Goal: Task Accomplishment & Management: Use online tool/utility

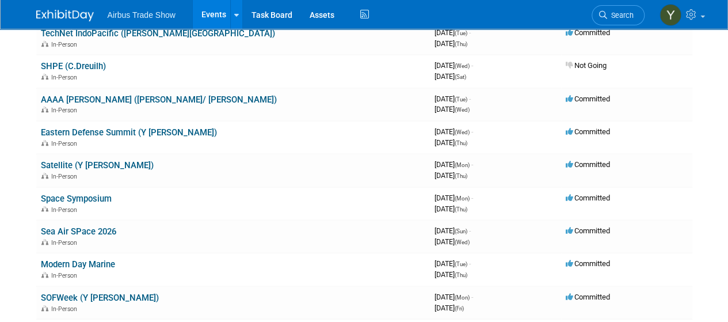
scroll to position [371, 0]
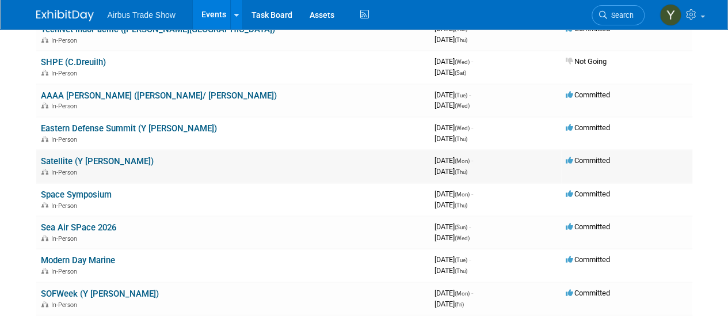
click at [70, 160] on link "Satellite (Y [PERSON_NAME])" at bounding box center [97, 161] width 113 height 10
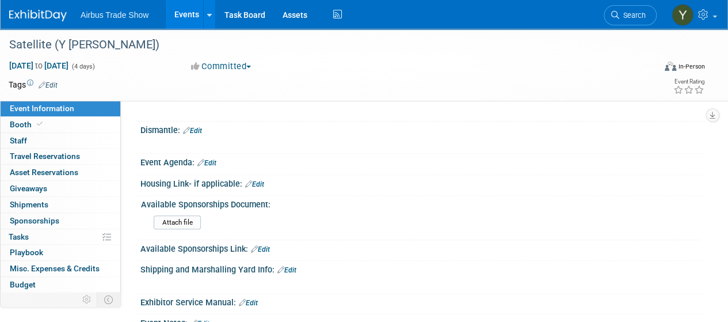
scroll to position [130, 0]
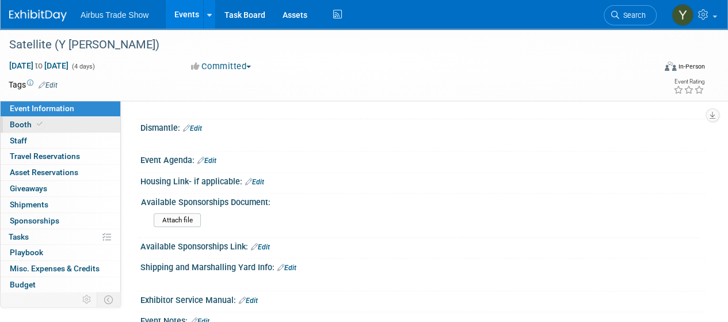
click at [48, 120] on link "Booth" at bounding box center [61, 125] width 120 height 16
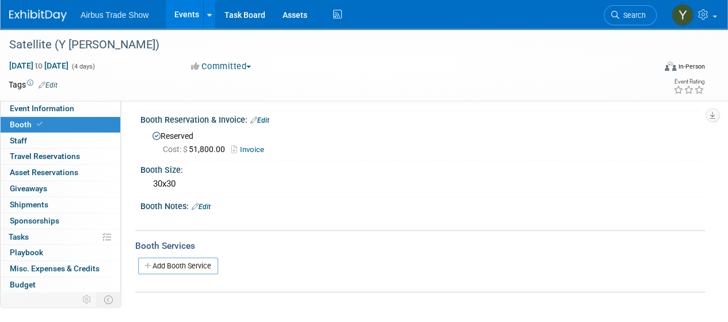
scroll to position [125, 0]
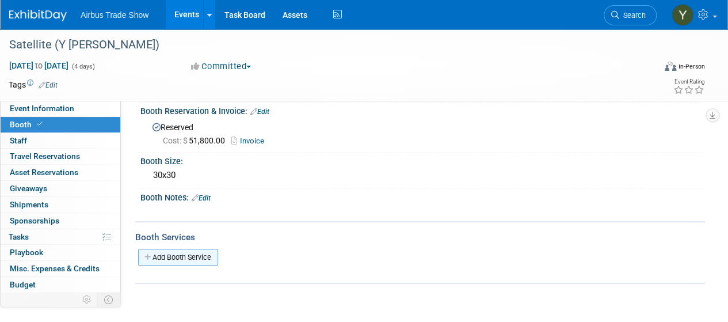
click at [192, 258] on link "Add Booth Service" at bounding box center [178, 257] width 80 height 17
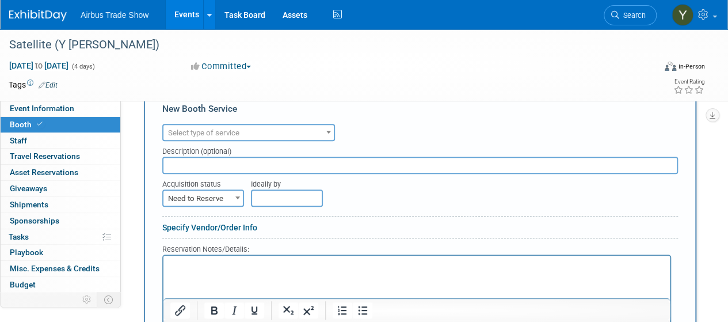
scroll to position [290, 0]
click at [327, 129] on span at bounding box center [329, 130] width 12 height 15
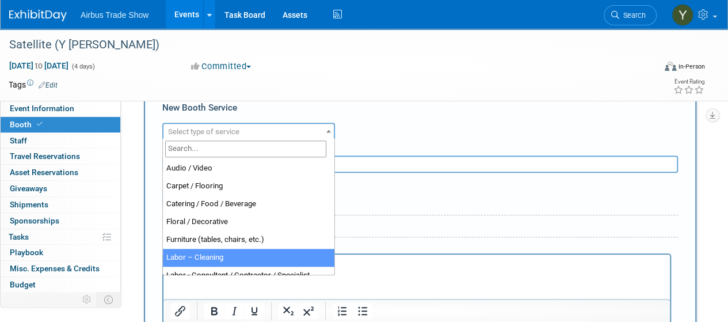
select select "14"
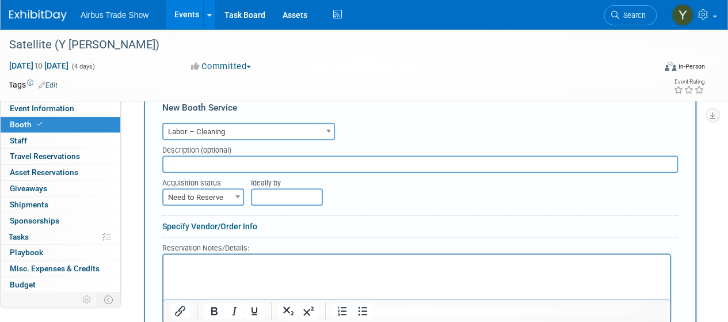
click at [207, 159] on input "text" at bounding box center [419, 163] width 515 height 17
type input "Impact"
click at [234, 192] on span at bounding box center [238, 196] width 12 height 15
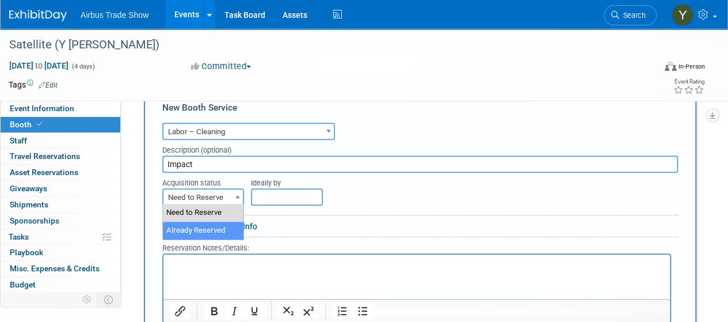
select select "2"
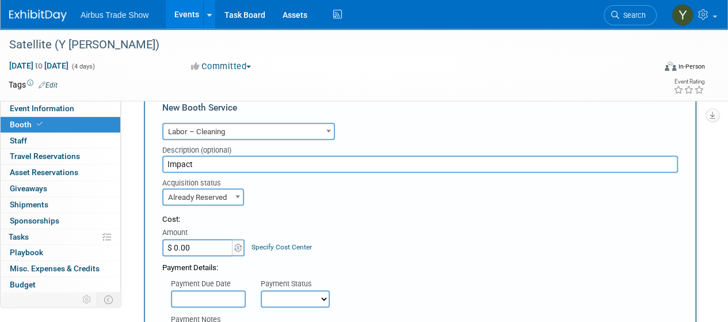
click at [206, 247] on input "$ 0.00" at bounding box center [198, 247] width 72 height 17
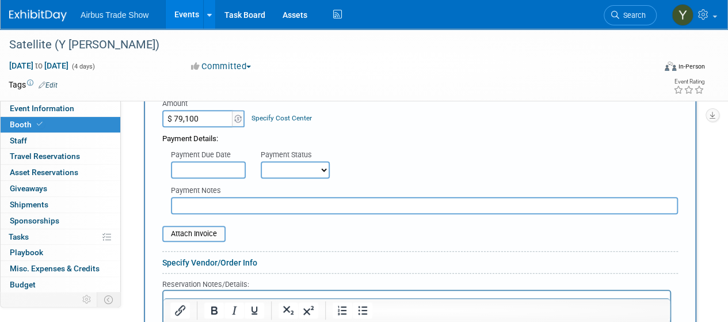
scroll to position [423, 0]
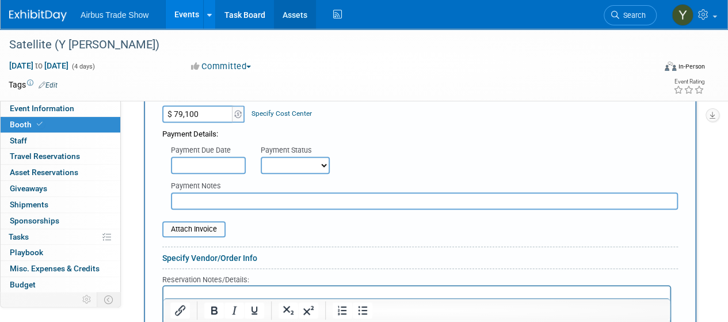
type input "$ 79,100.00"
click at [191, 224] on input "file" at bounding box center [155, 229] width 137 height 14
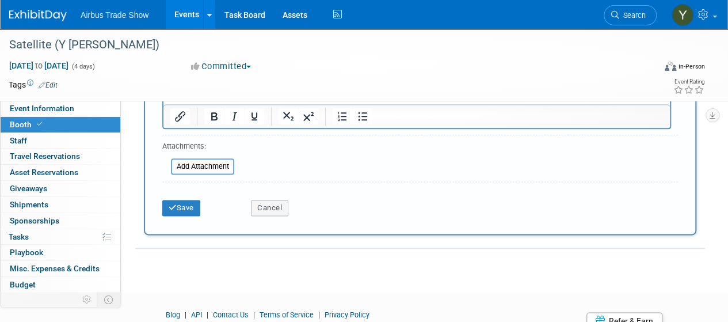
scroll to position [662, 0]
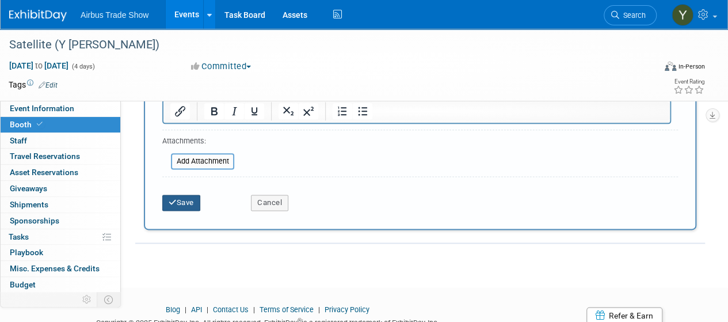
click at [175, 198] on icon "submit" at bounding box center [173, 201] width 8 height 7
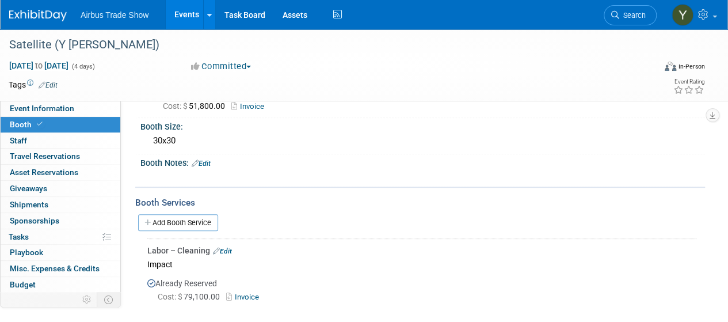
scroll to position [159, 0]
click at [346, 281] on div "Already Reserved Cost: $ 79,100.00 Invoice" at bounding box center [421, 293] width 549 height 41
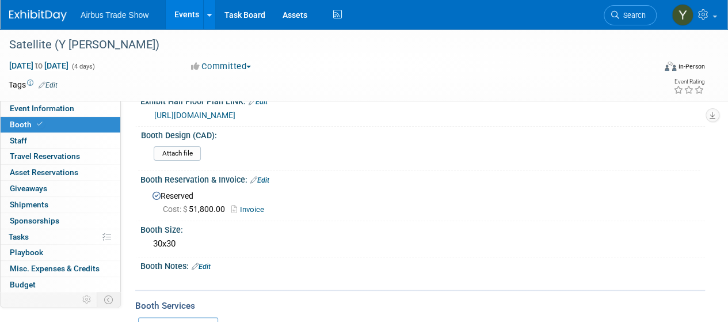
scroll to position [0, 0]
